Goal: Information Seeking & Learning: Learn about a topic

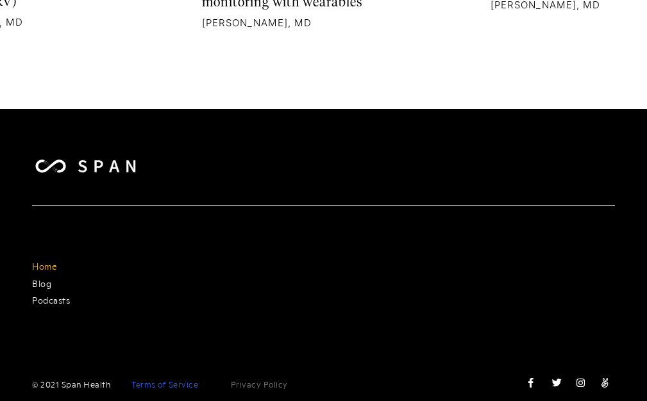
scroll to position [7704, 0]
click at [244, 378] on link "Privacy Policy" at bounding box center [259, 384] width 57 height 13
